Goal: Subscribe to service/newsletter

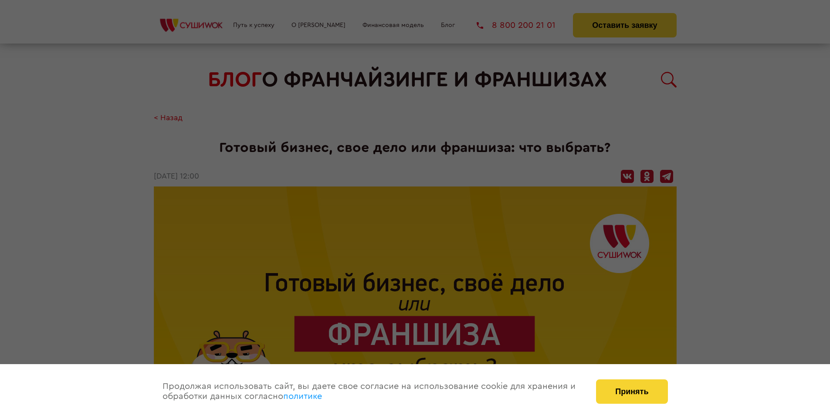
scroll to position [1415, 0]
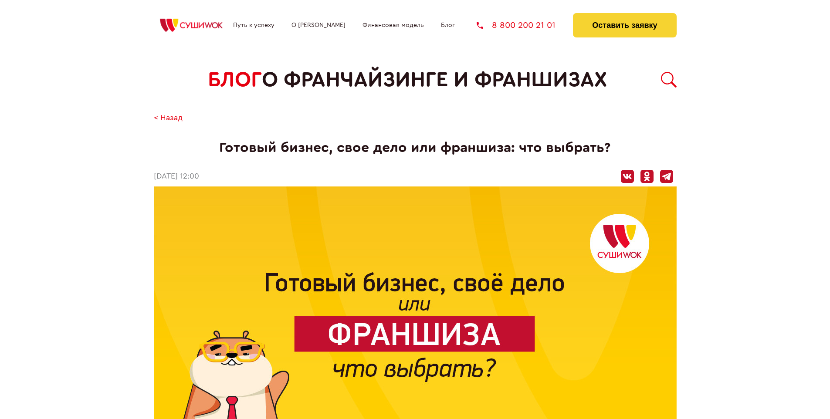
scroll to position [1415, 0]
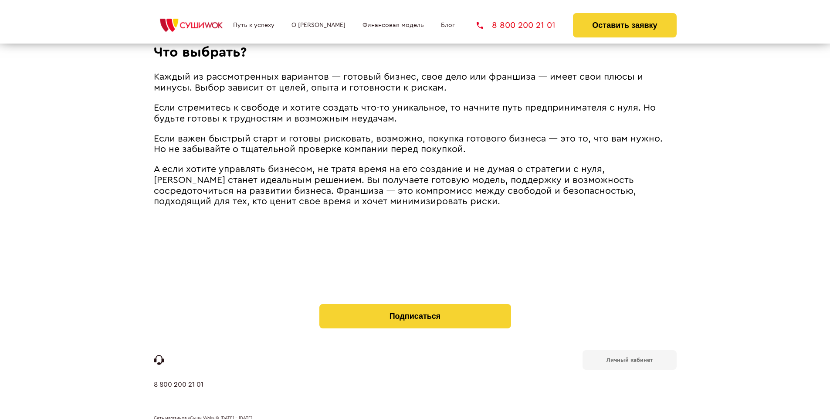
click at [629, 357] on b "Личный кабинет" at bounding box center [630, 360] width 46 height 6
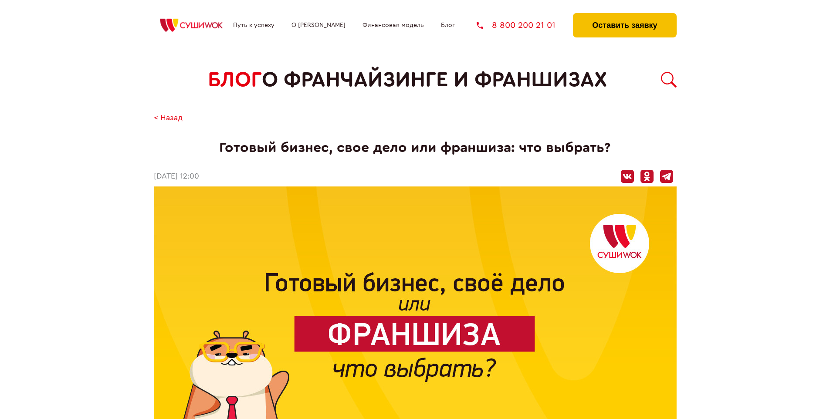
click at [625, 15] on button "Оставить заявку" at bounding box center [624, 25] width 103 height 24
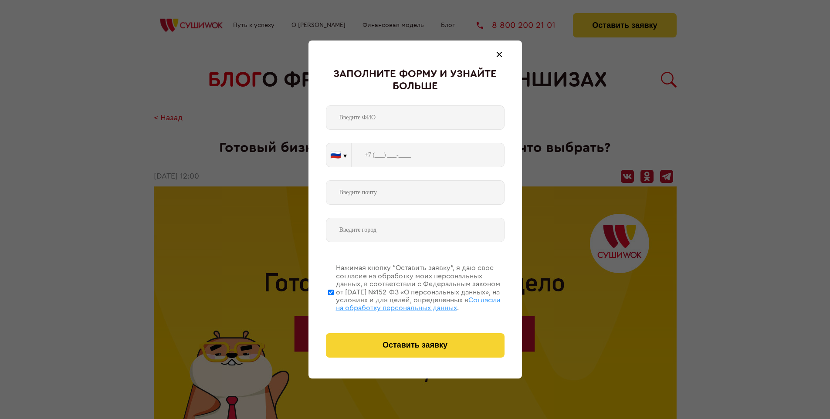
click at [404, 303] on span "Согласии на обработку персональных данных" at bounding box center [418, 304] width 165 height 15
click at [334, 303] on input "Нажимая кнопку “Оставить заявку”, я даю свое согласие на обработку моих персона…" at bounding box center [331, 293] width 6 height 70
checkbox input "false"
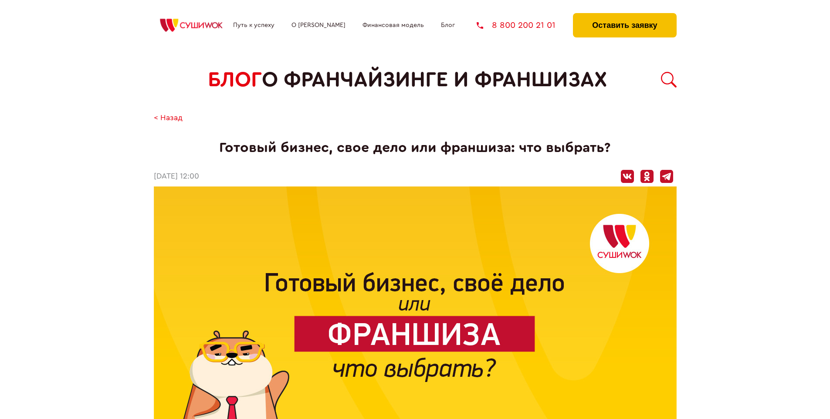
click at [625, 15] on button "Оставить заявку" at bounding box center [624, 25] width 103 height 24
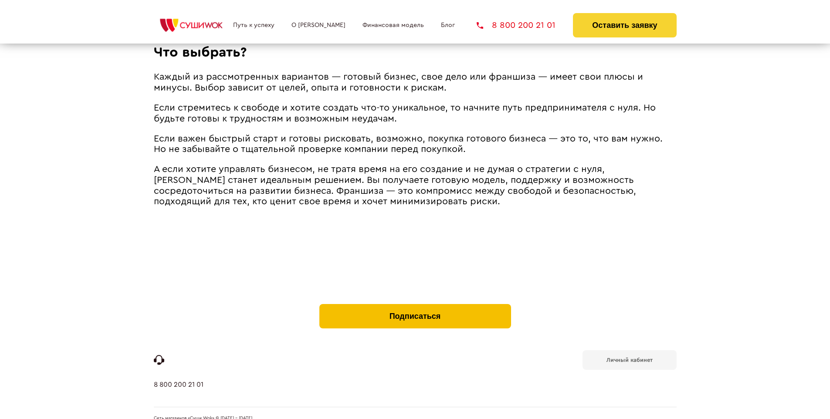
click at [415, 304] on button "Подписаться" at bounding box center [416, 316] width 192 height 24
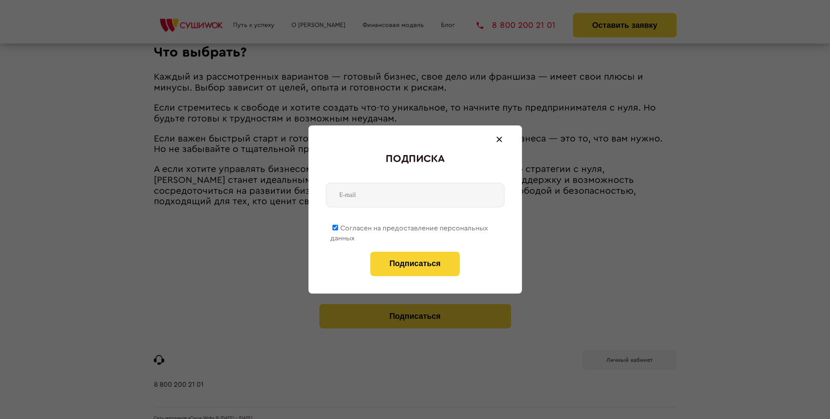
click at [410, 227] on span "Согласен на предоставление персональных данных" at bounding box center [409, 233] width 158 height 17
click at [338, 227] on input "Согласен на предоставление персональных данных" at bounding box center [336, 228] width 6 height 6
checkbox input "false"
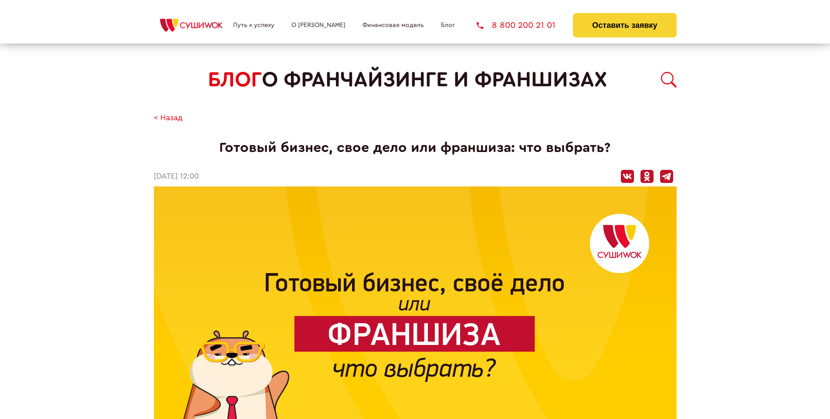
scroll to position [1415, 0]
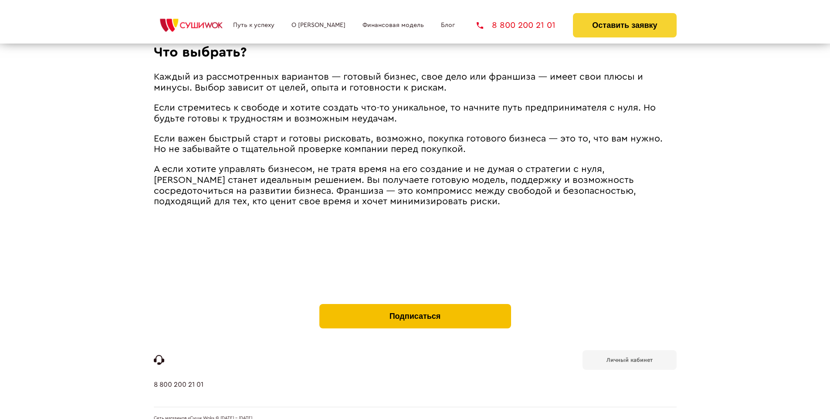
click at [415, 304] on button "Подписаться" at bounding box center [416, 316] width 192 height 24
